Goal: Transaction & Acquisition: Purchase product/service

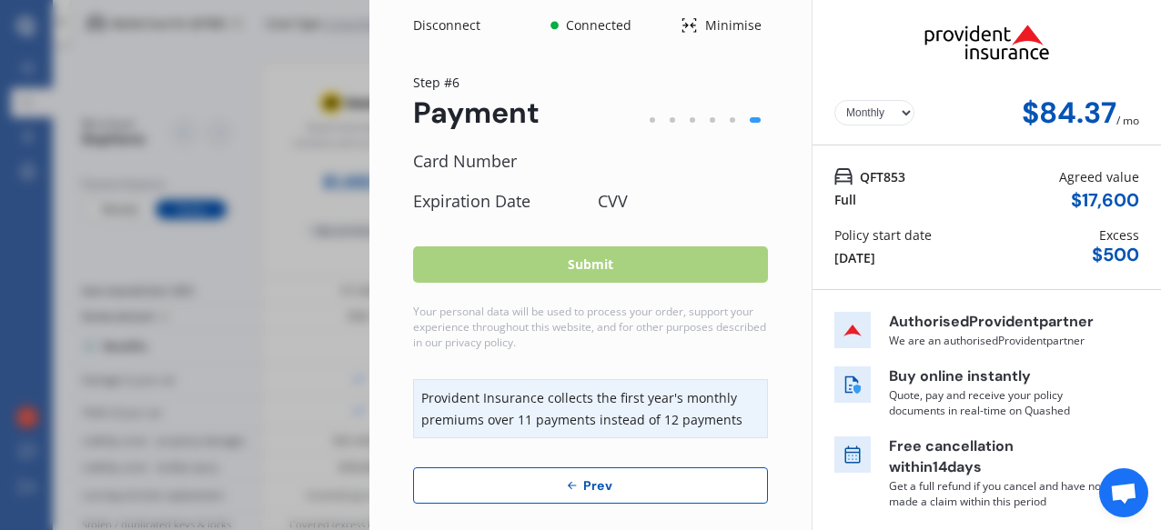
select select "Monthly"
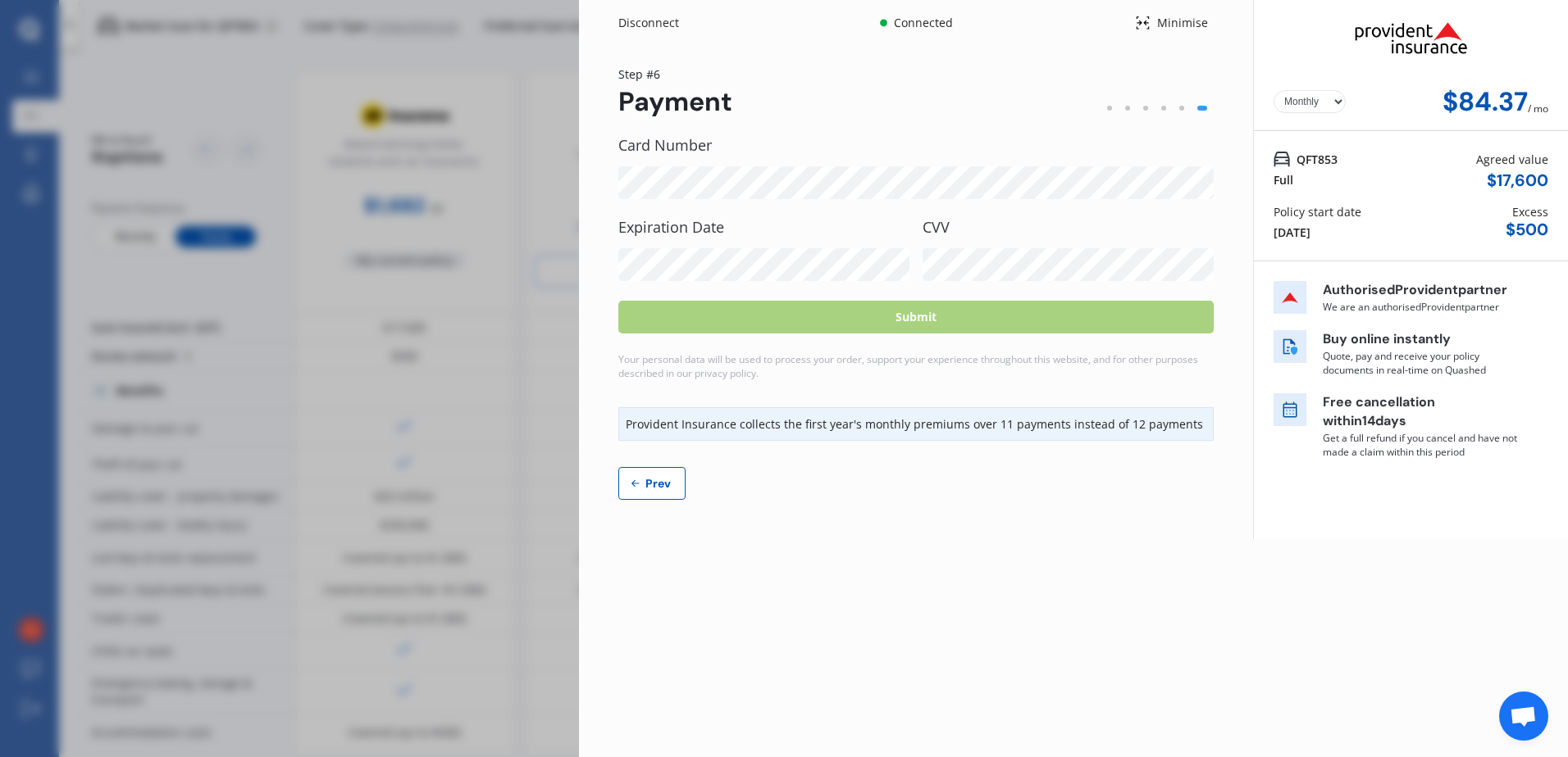
click at [1046, 102] on select "Yearly Monthly" at bounding box center [1309, 101] width 72 height 23
click at [650, 477] on button "Prev" at bounding box center [652, 483] width 68 height 32
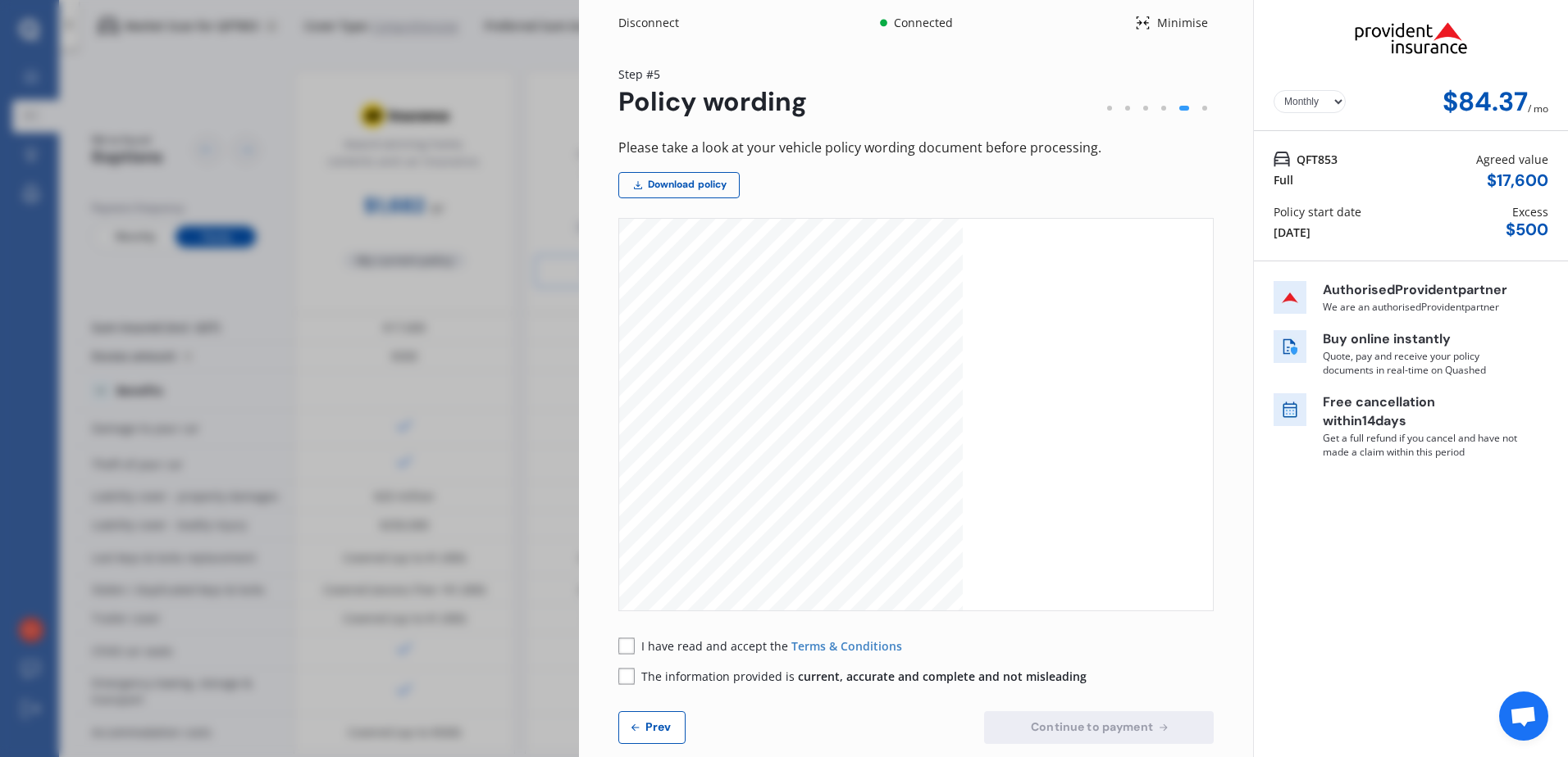
click at [658, 477] on button "Prev" at bounding box center [652, 727] width 68 height 32
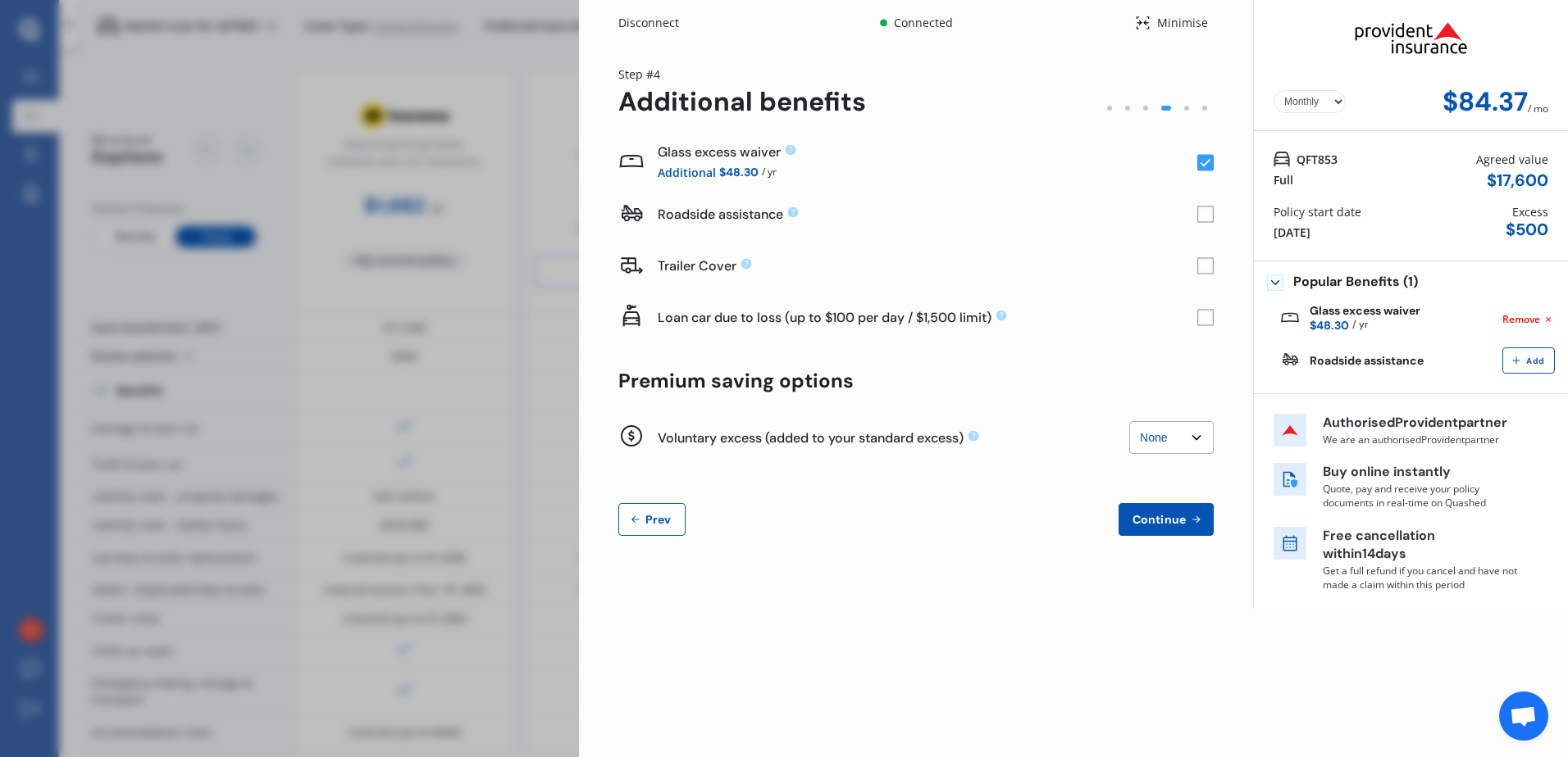
click at [655, 477] on span "Prev" at bounding box center [658, 519] width 32 height 14
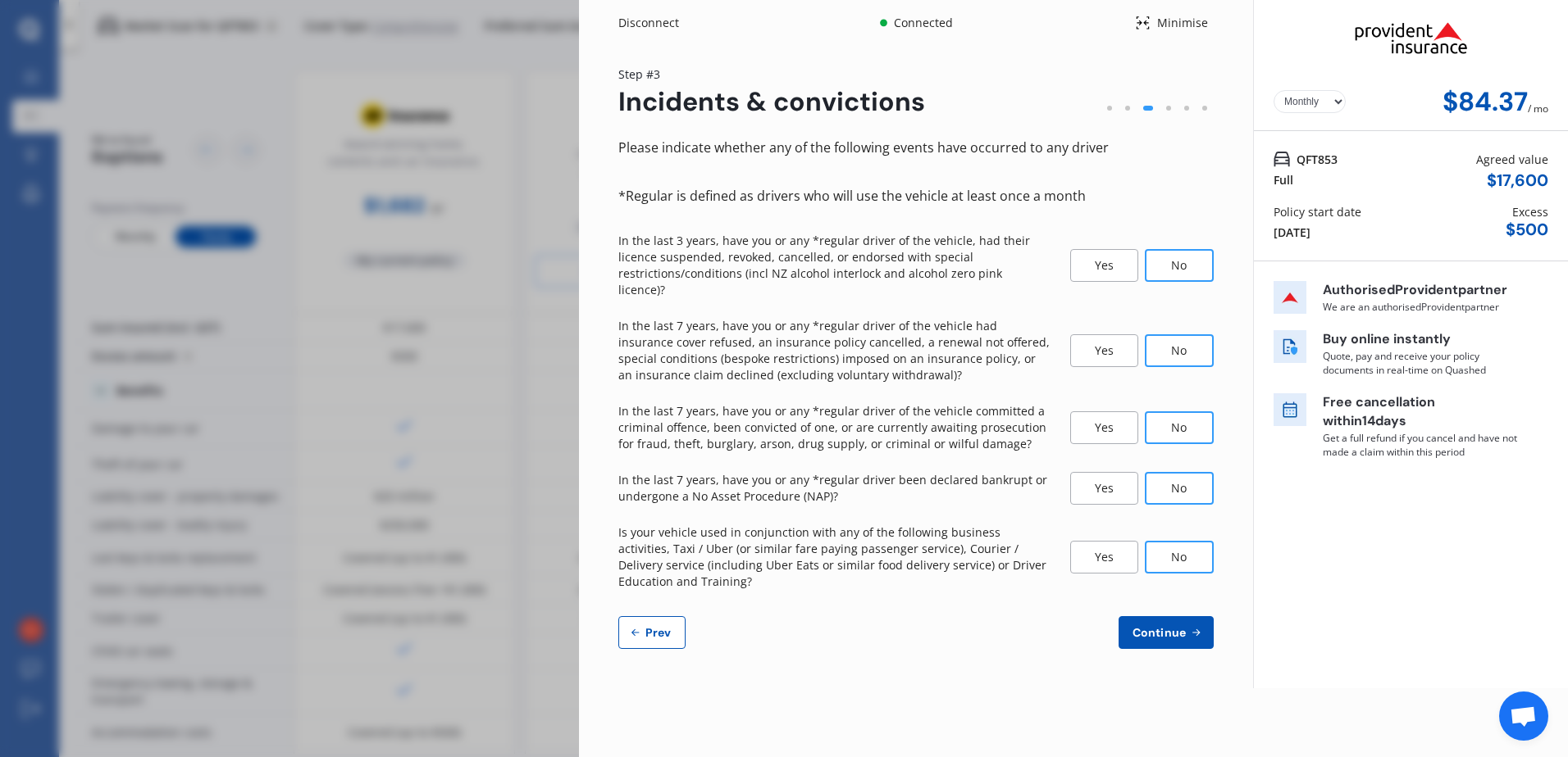
click at [651, 477] on span "Prev" at bounding box center [658, 633] width 32 height 14
select select "24"
select select "01"
select select "1977"
select select "NZ_FULL"
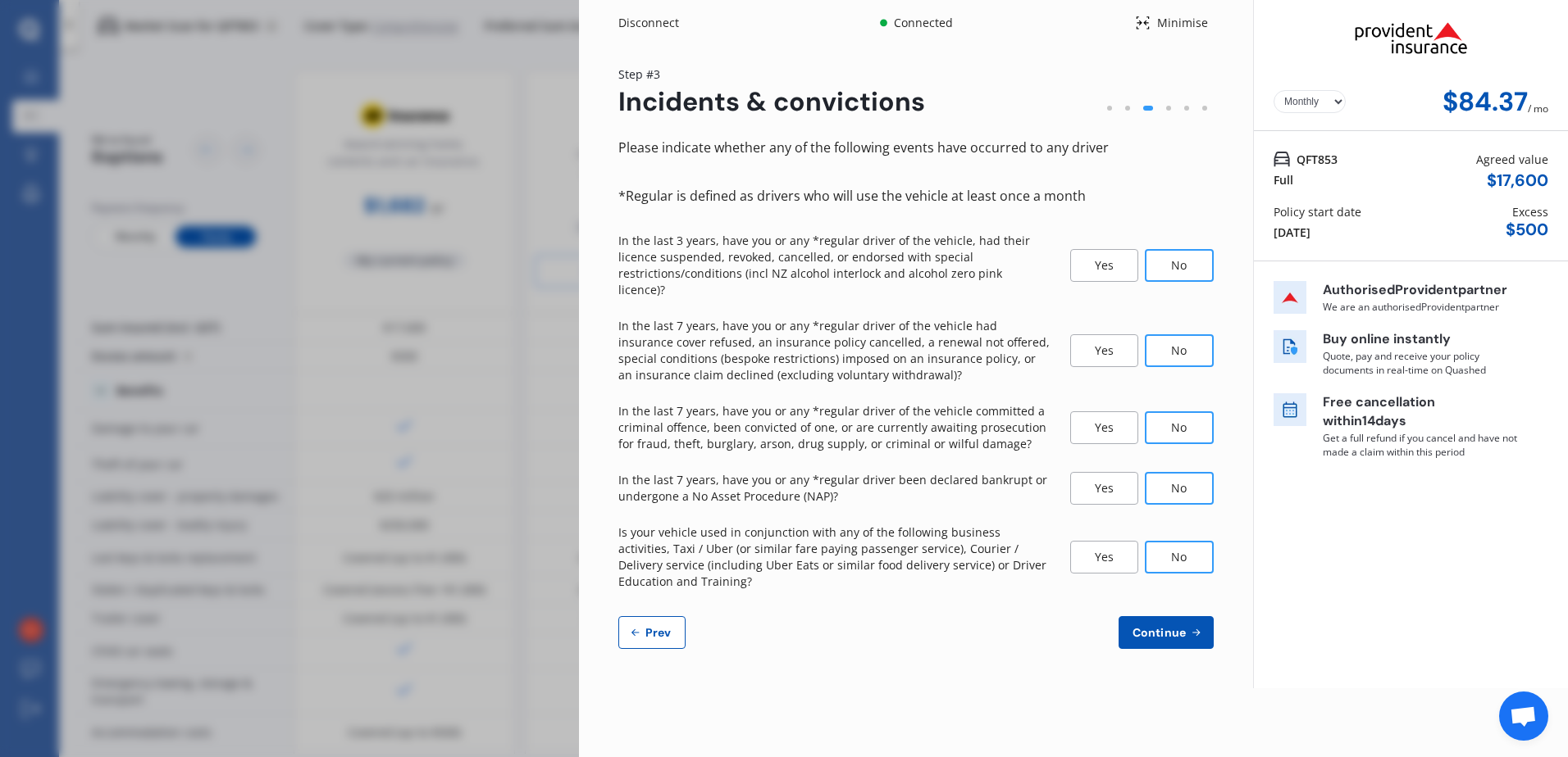
select select "0"
select select "25"
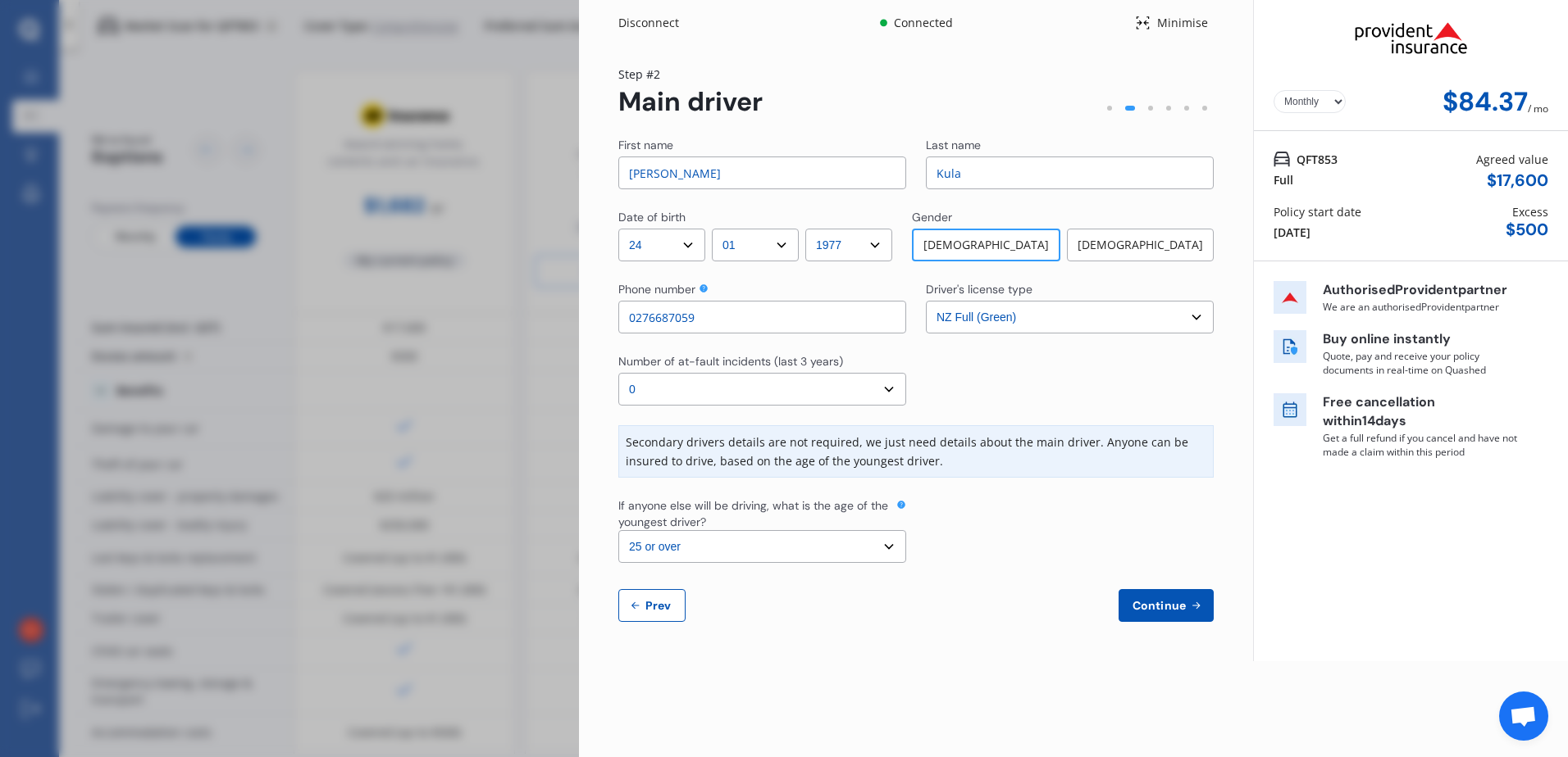
click at [666, 477] on span "Prev" at bounding box center [658, 606] width 32 height 14
select select "full"
select select "OFF-STREET"
select select "[STREET_ADDRESS]"
select select "NISSAN"
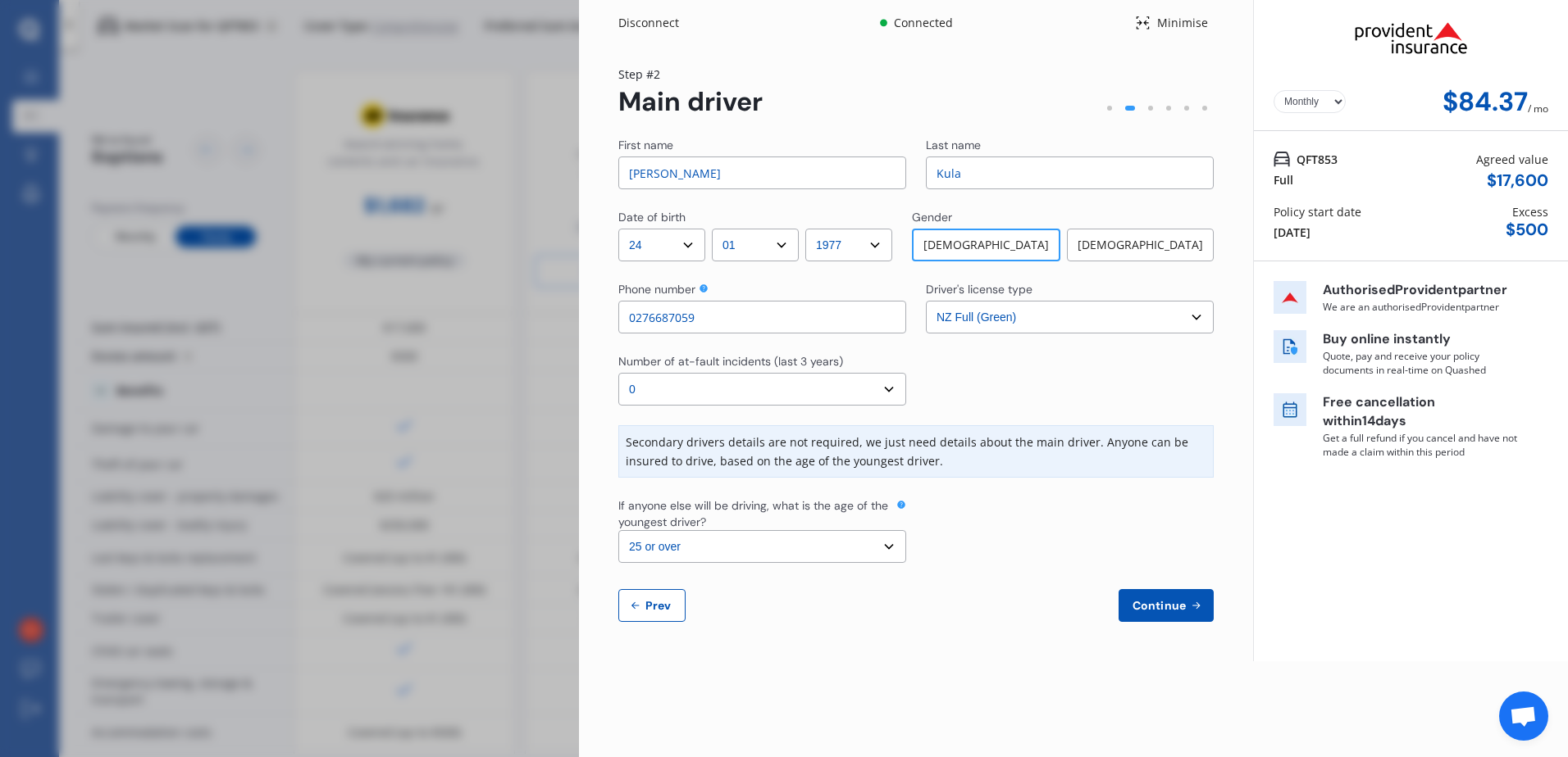
select select "LEAF"
select select "NZVNISS2019AEDP"
select select "none"
select select "NO"
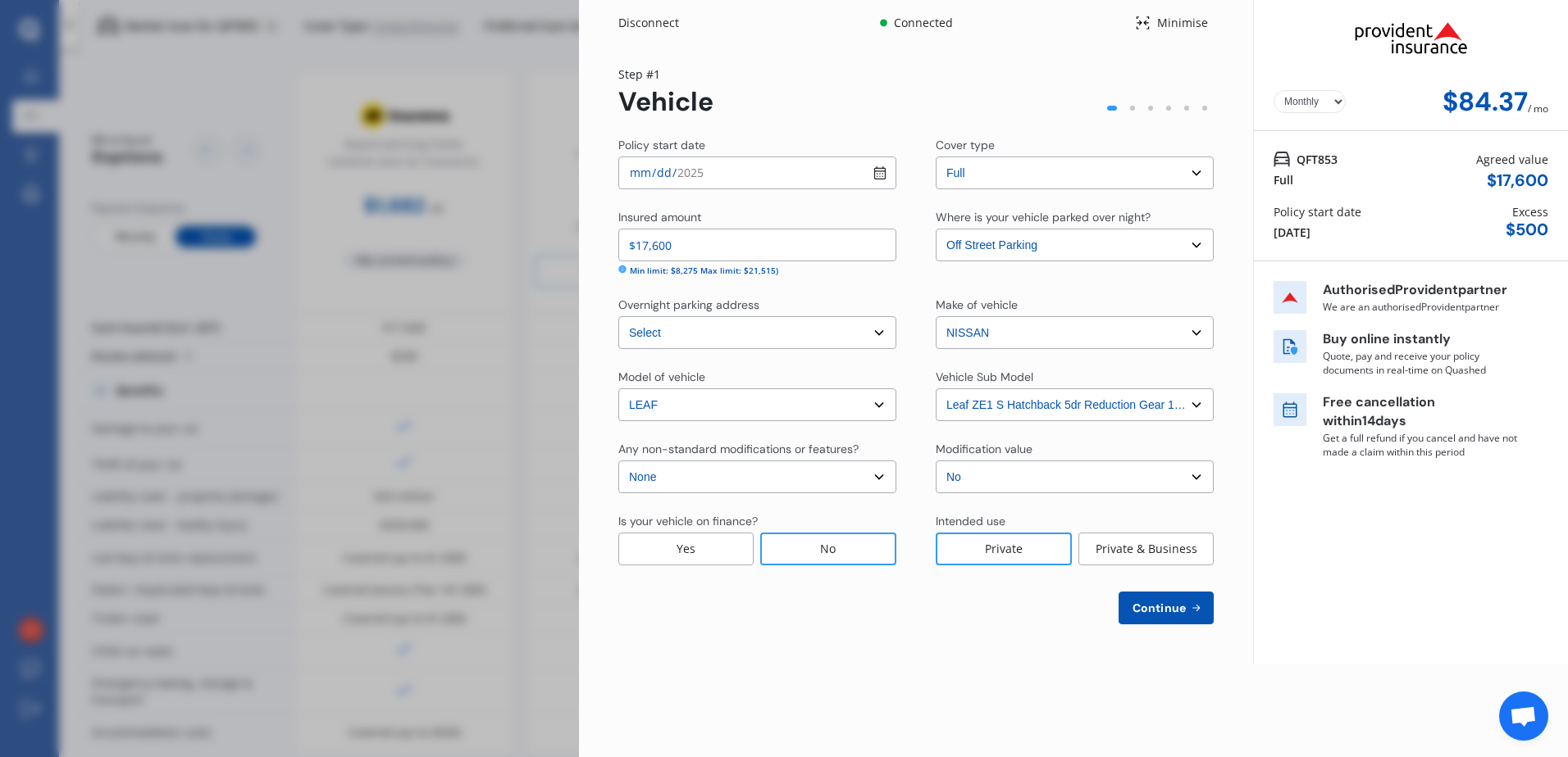
click at [1046, 477] on span "Continue" at bounding box center [1159, 608] width 60 height 14
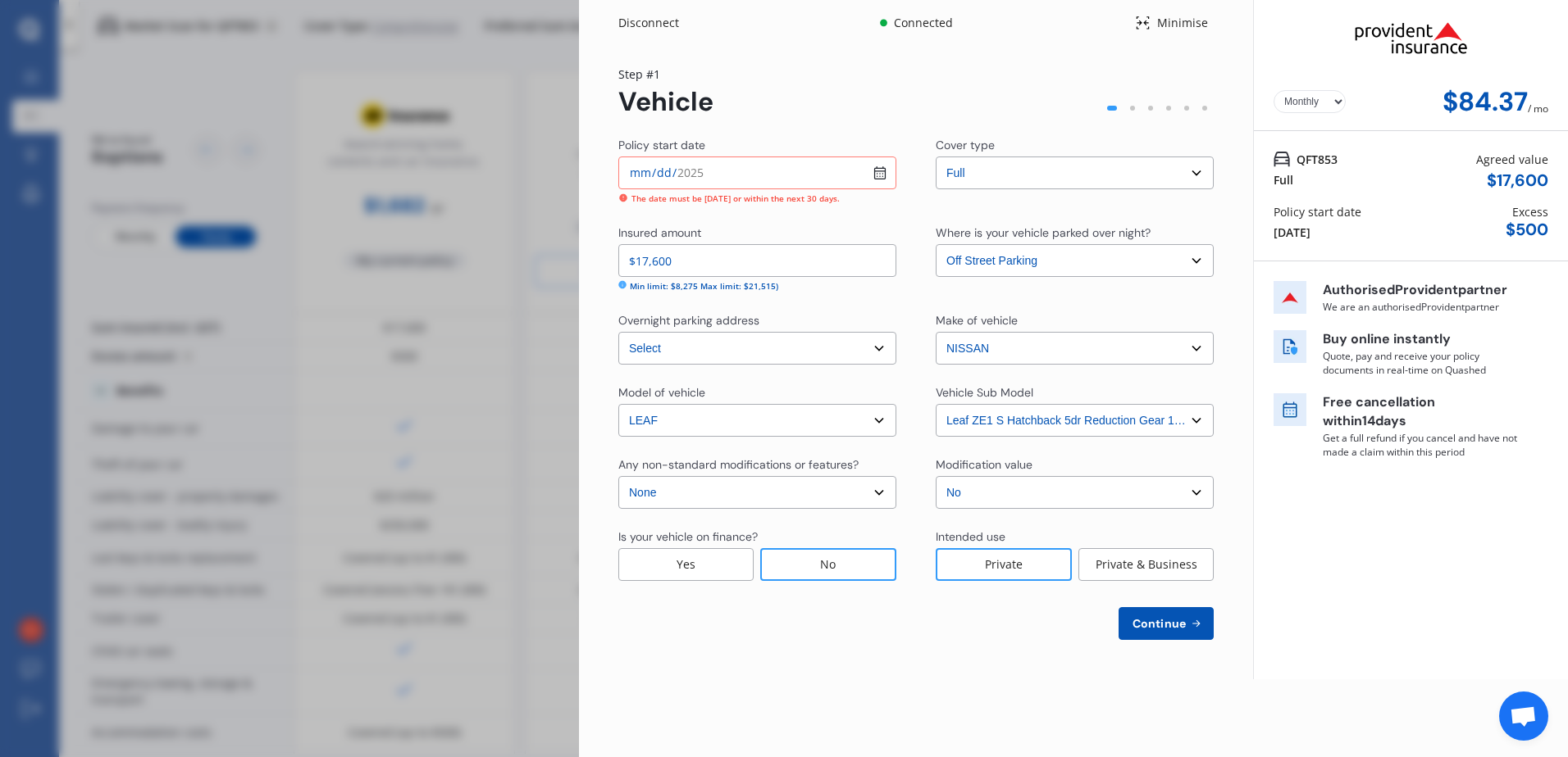
click at [659, 173] on input "[DATE]" at bounding box center [757, 173] width 278 height 32
type input "[DATE]"
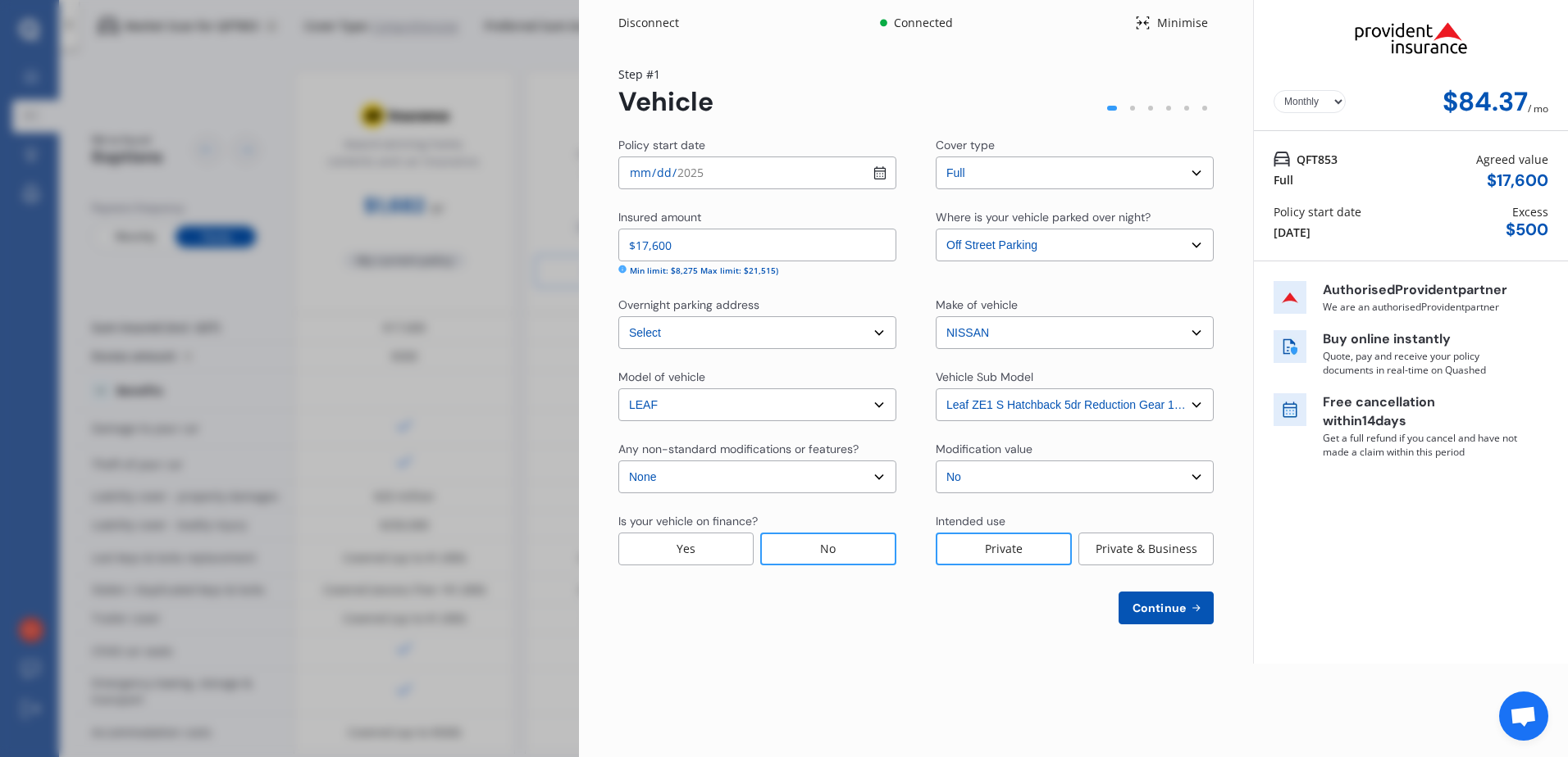
click at [1046, 400] on select "Select Leaf ZE1 S Hatchback 5dr Reduction Gear 1sp E/110kW [IMP]" at bounding box center [1075, 405] width 278 height 32
click at [1046, 393] on div "Yearly Monthly $84.37 / mo Step # 1 Vehicle Policy start date [DATE] Cover type…" at bounding box center [916, 355] width 674 height 618
click at [1046, 477] on span "Continue" at bounding box center [1159, 608] width 60 height 14
select select "24"
select select "01"
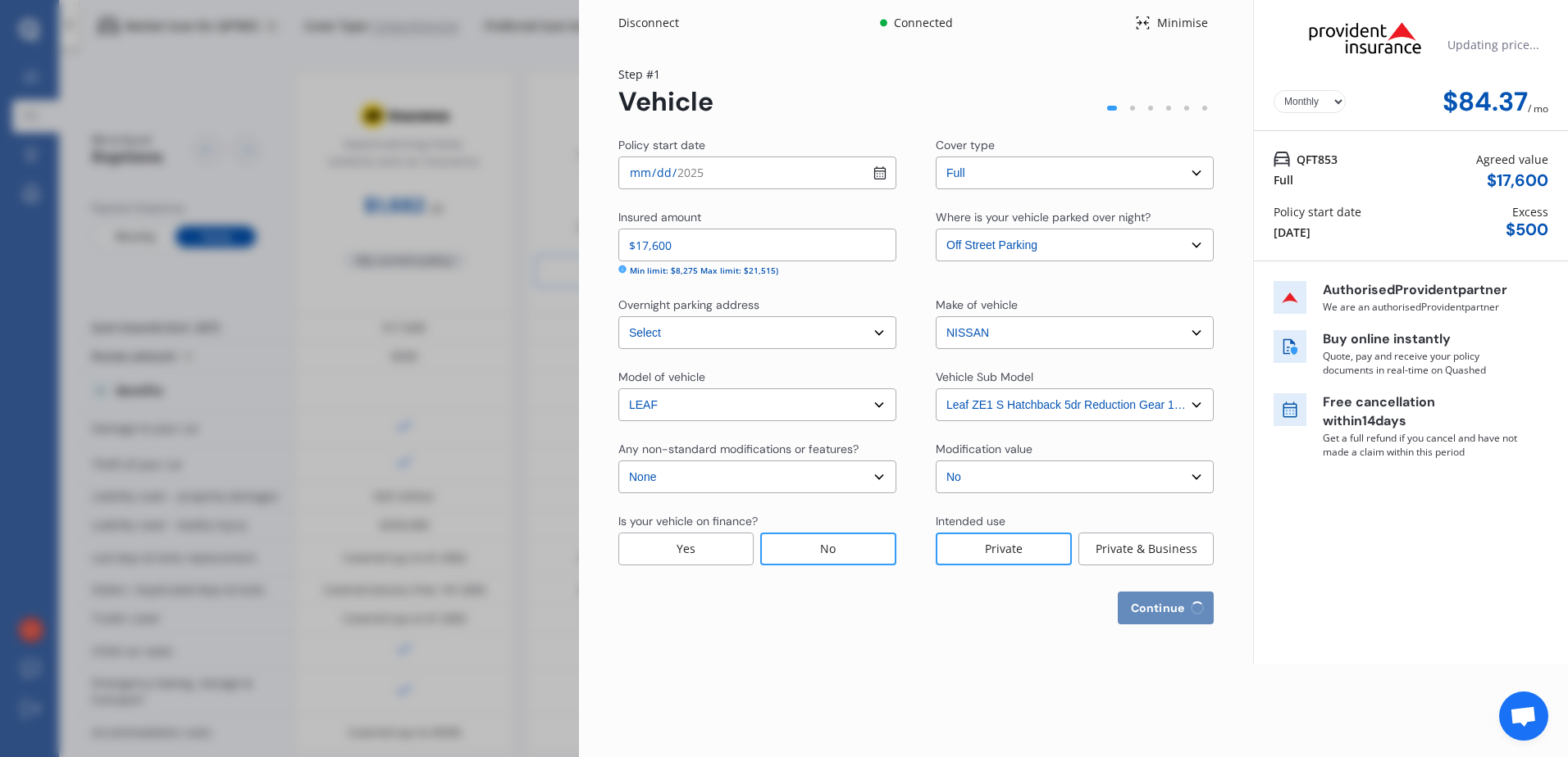
select select "1977"
select select "NZ_FULL"
select select "0"
select select "25"
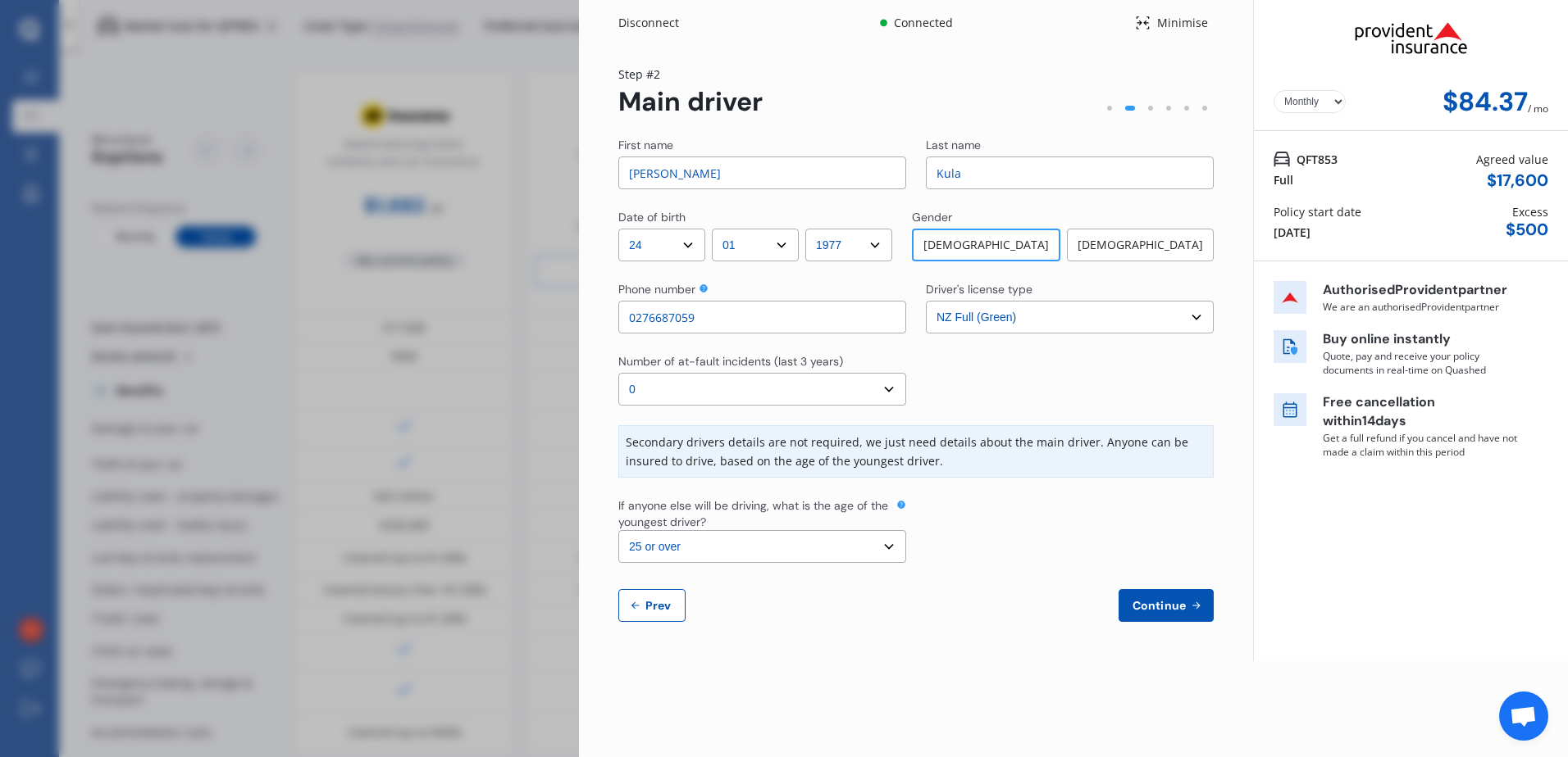
click at [1046, 477] on span "Continue" at bounding box center [1159, 606] width 60 height 14
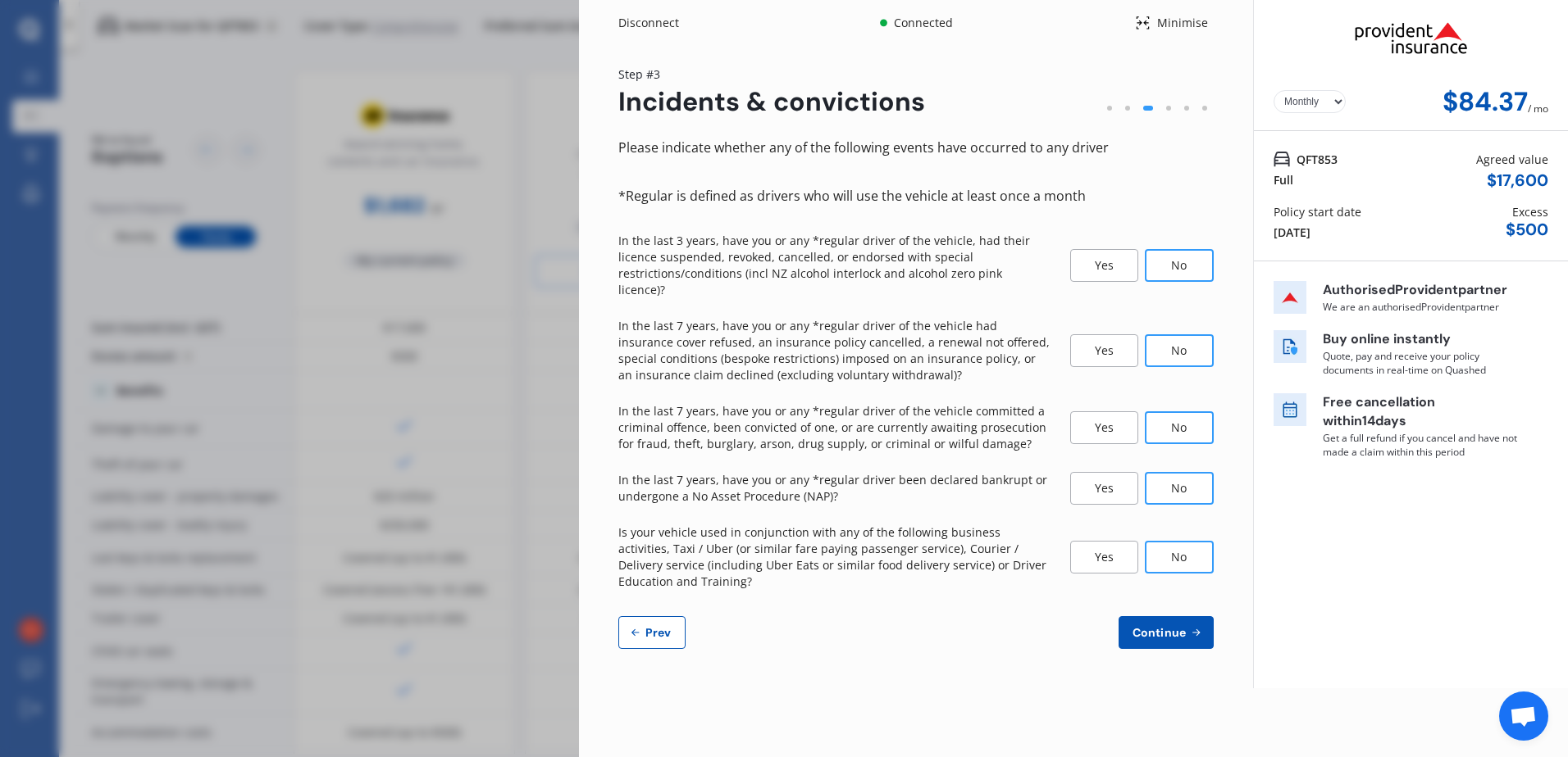
click at [1046, 477] on span "Continue" at bounding box center [1159, 633] width 60 height 14
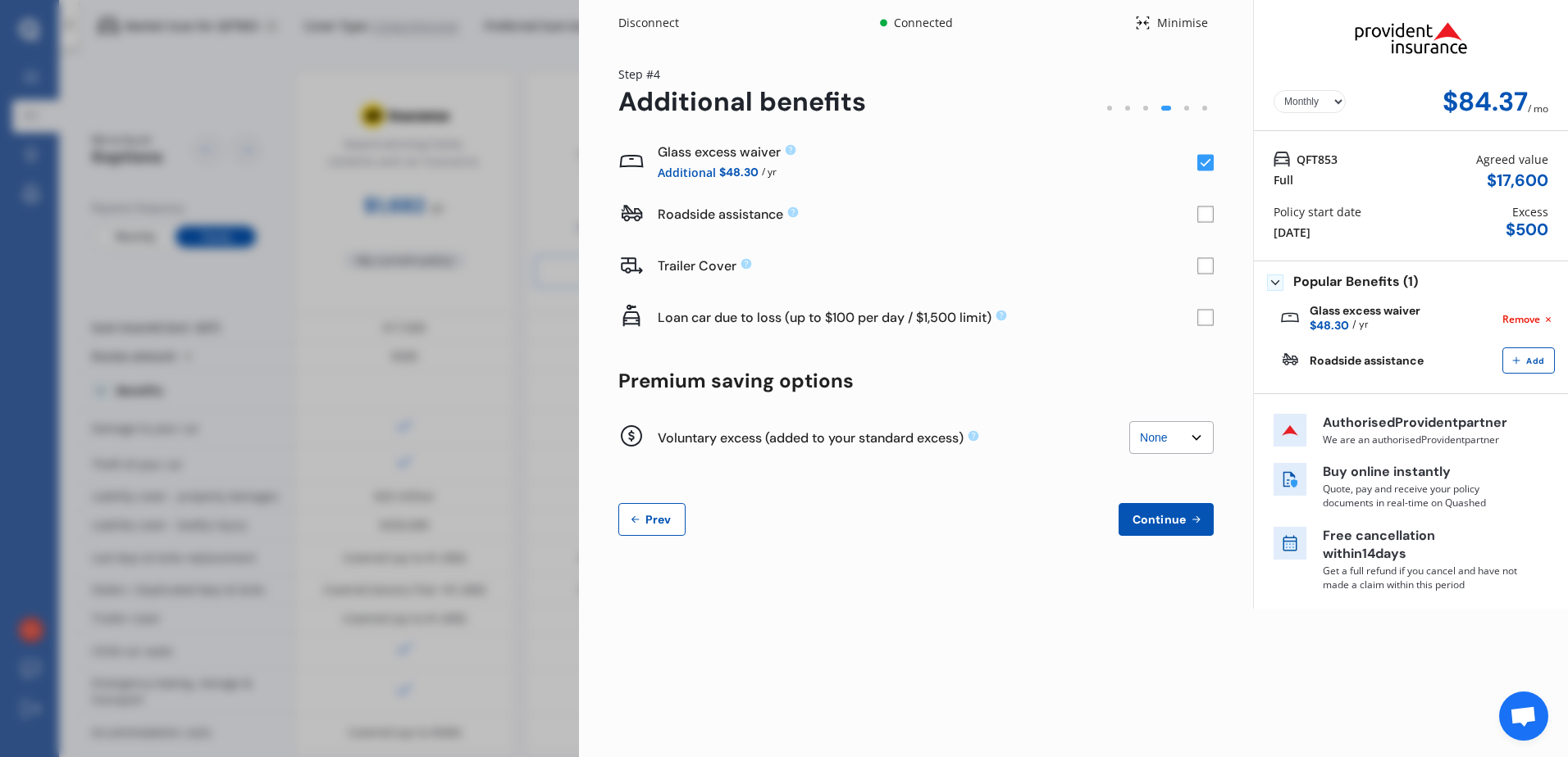
click at [1046, 477] on button "Continue" at bounding box center [1167, 519] width 96 height 32
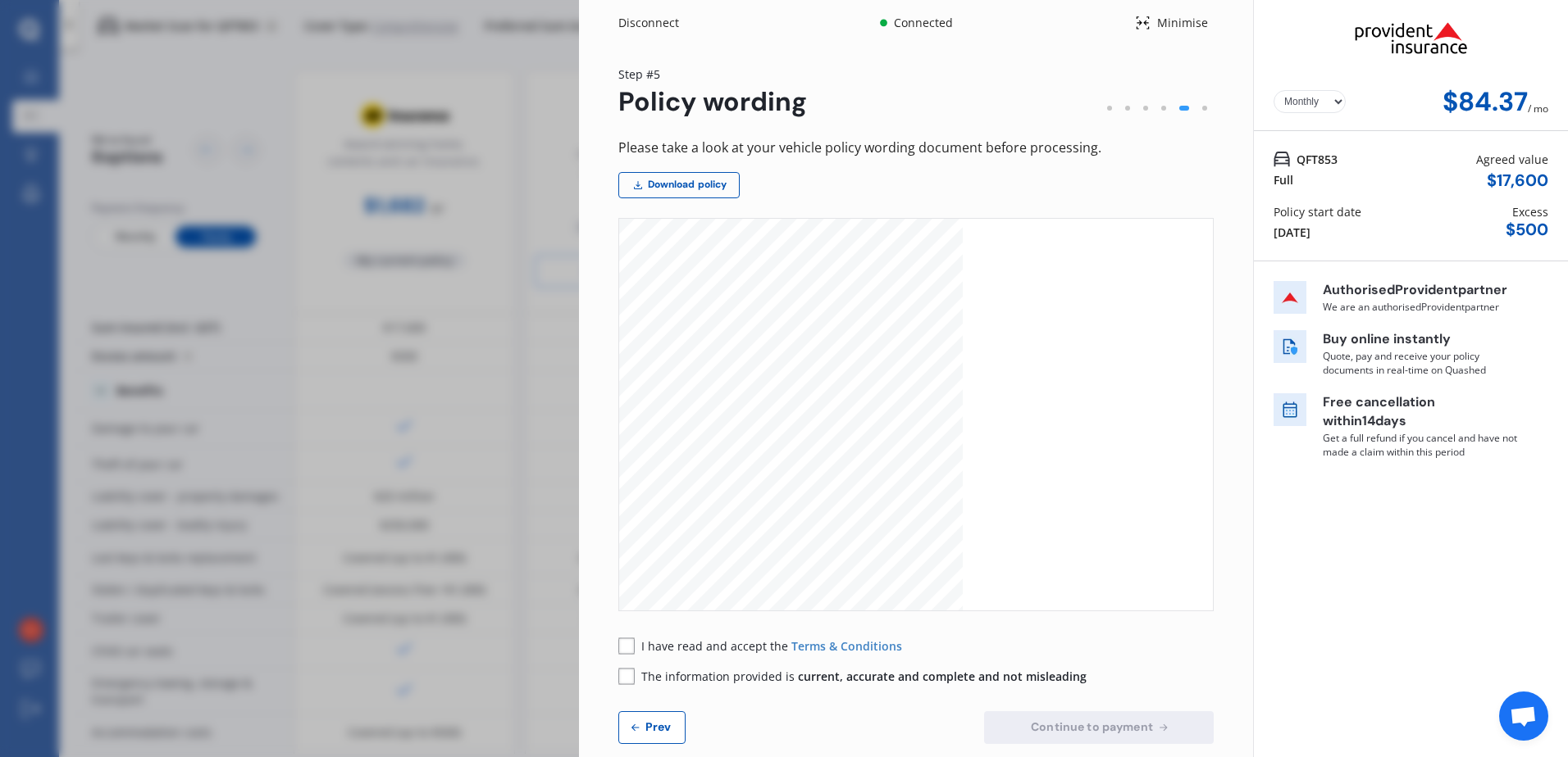
click at [626, 477] on rect at bounding box center [627, 646] width 16 height 16
click at [627, 477] on rect at bounding box center [627, 676] width 15 height 15
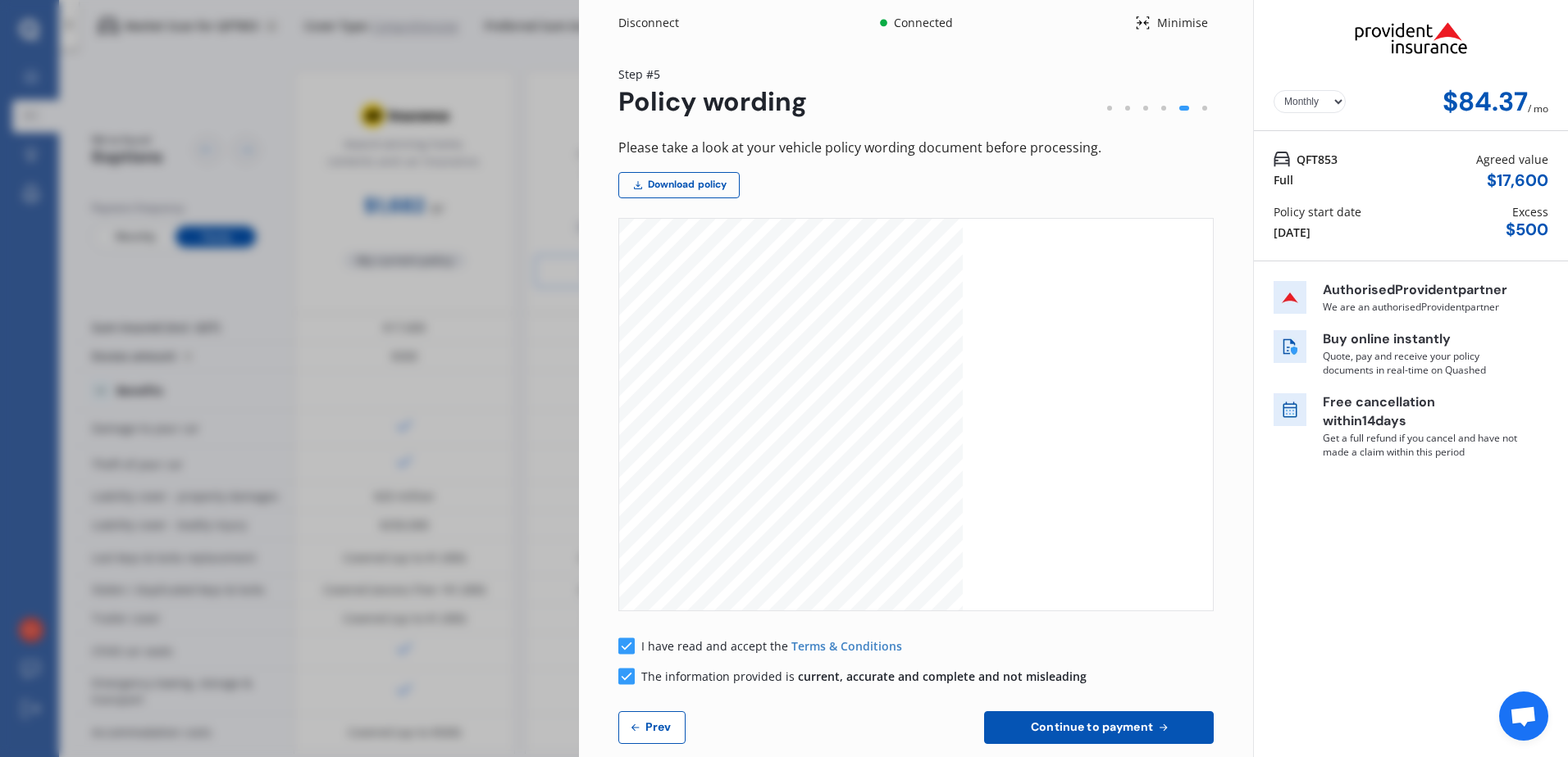
click at [1046, 477] on button "Continue to payment" at bounding box center [1098, 727] width 230 height 32
